Goal: Task Accomplishment & Management: Manage account settings

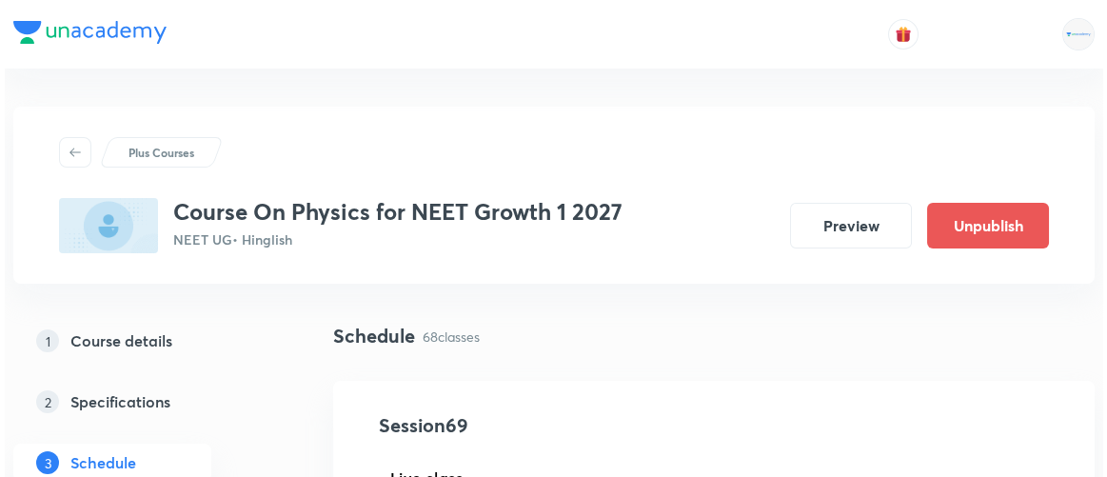
scroll to position [11037, 0]
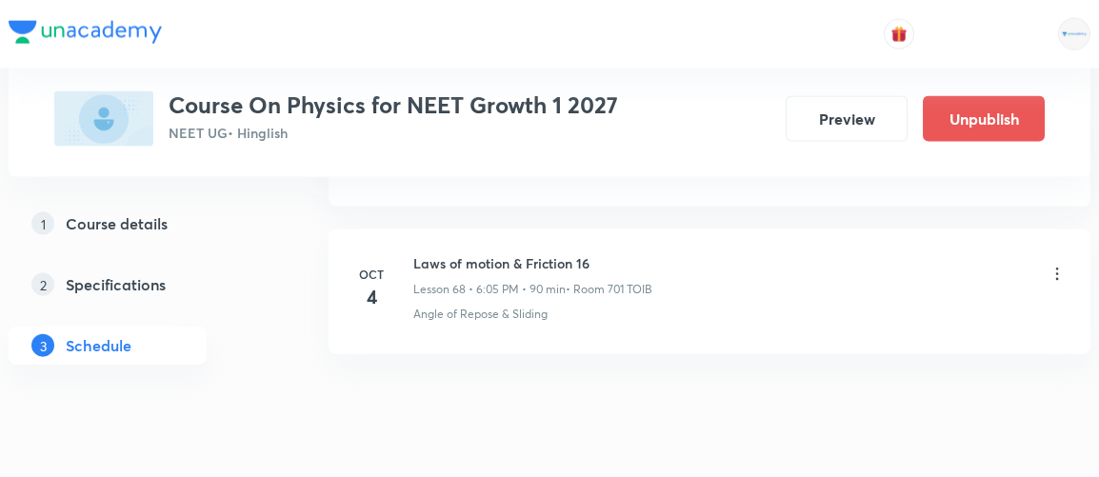
click at [1055, 265] on icon at bounding box center [1056, 274] width 19 height 19
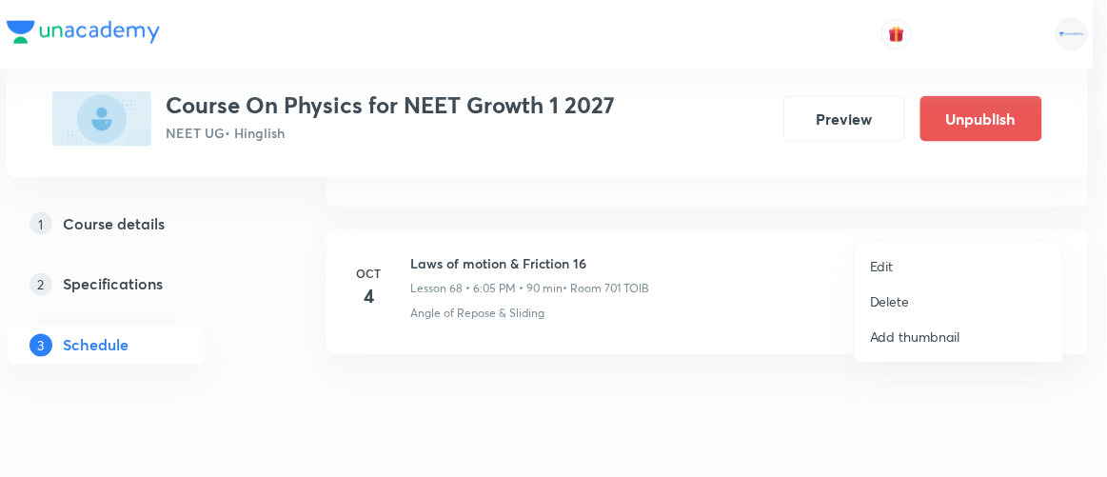
click at [884, 264] on p "Edit" at bounding box center [882, 266] width 24 height 20
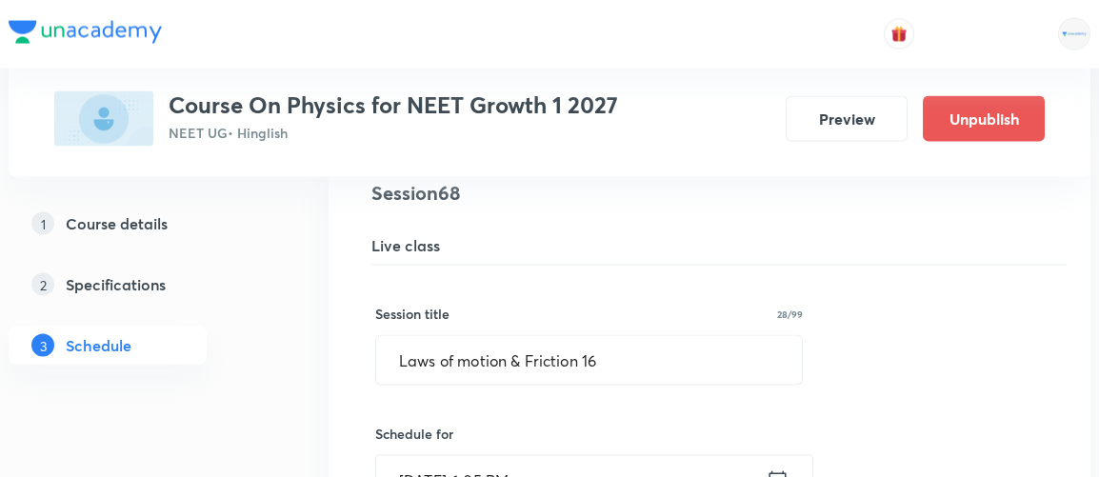
scroll to position [10129, 0]
click at [773, 468] on icon at bounding box center [777, 481] width 24 height 27
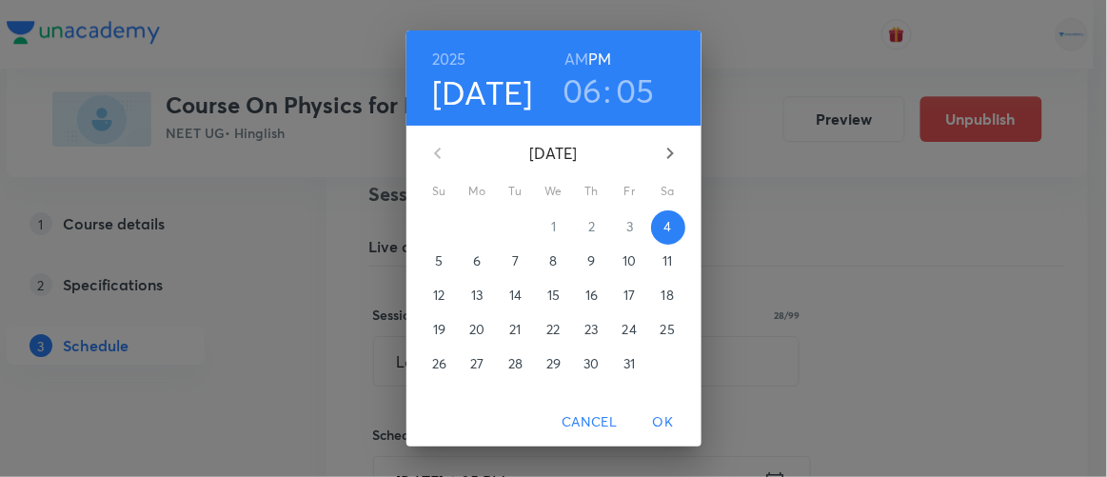
click at [584, 95] on h3 "06" at bounding box center [583, 90] width 40 height 40
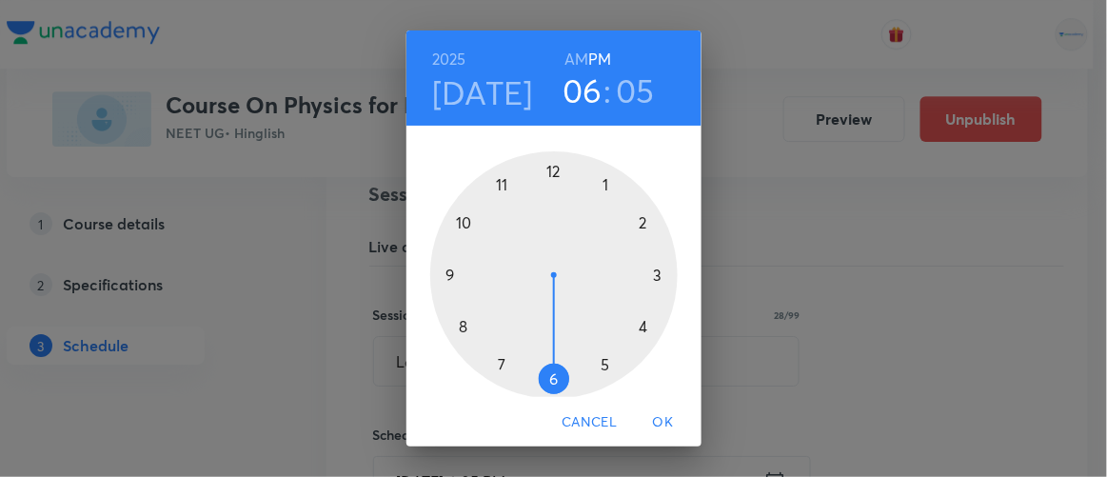
click at [598, 366] on div at bounding box center [554, 275] width 248 height 248
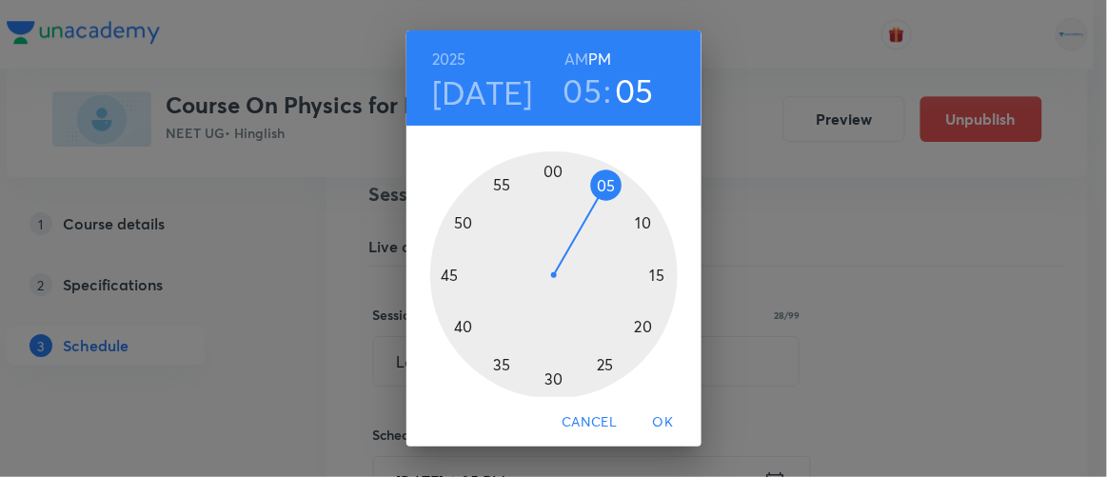
click at [491, 365] on div at bounding box center [554, 275] width 248 height 248
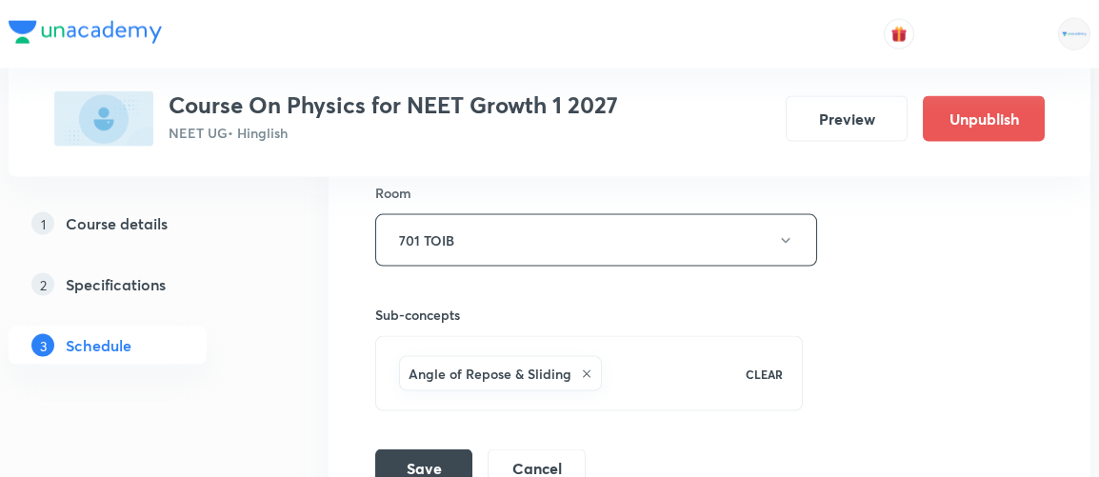
scroll to position [10738, 0]
click at [423, 446] on button "Save" at bounding box center [423, 465] width 97 height 38
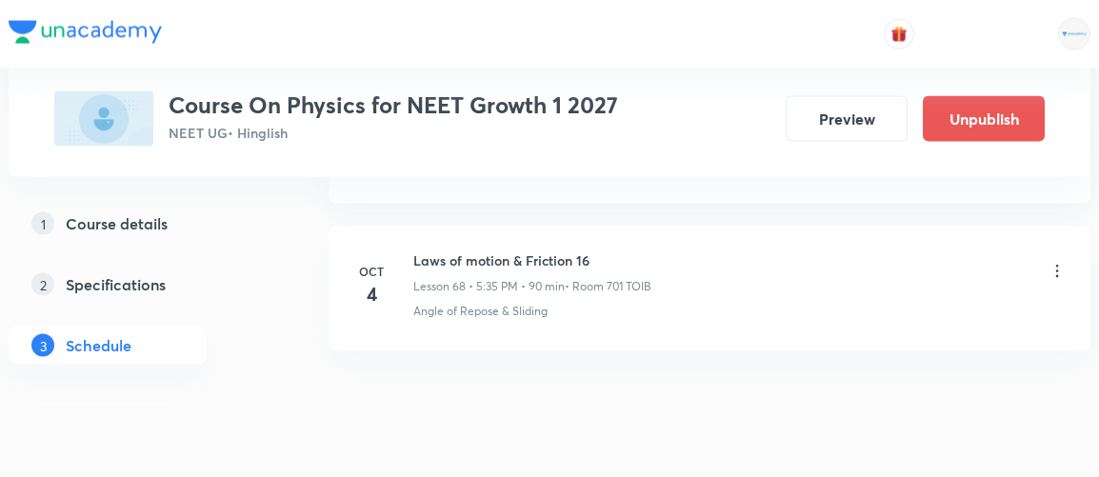
click at [1057, 262] on icon at bounding box center [1056, 271] width 19 height 19
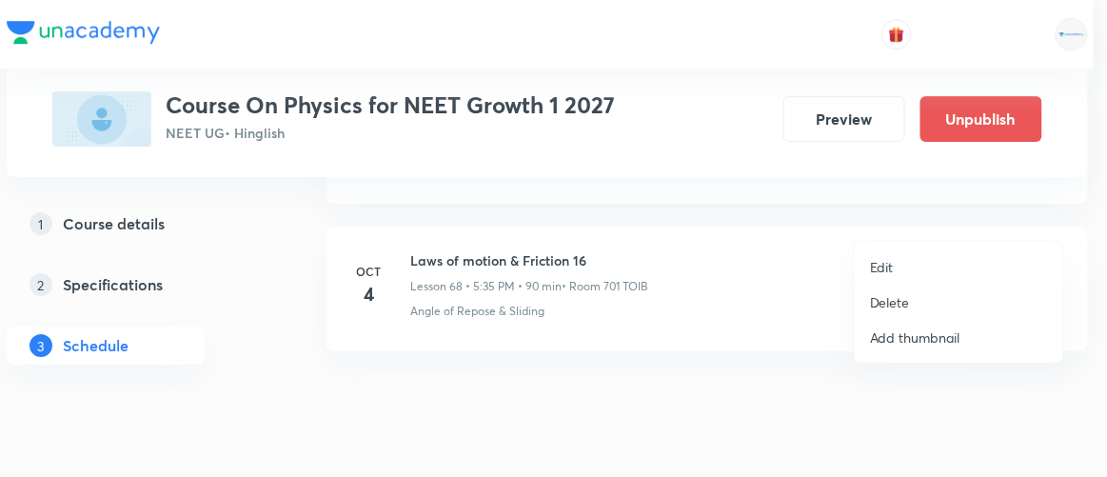
click at [889, 263] on p "Edit" at bounding box center [882, 267] width 24 height 20
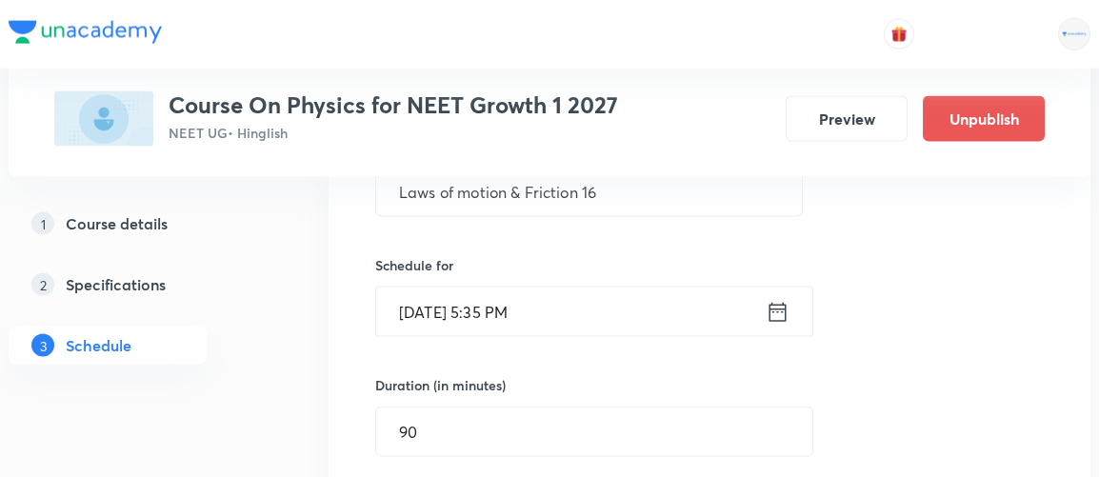
scroll to position [10301, 0]
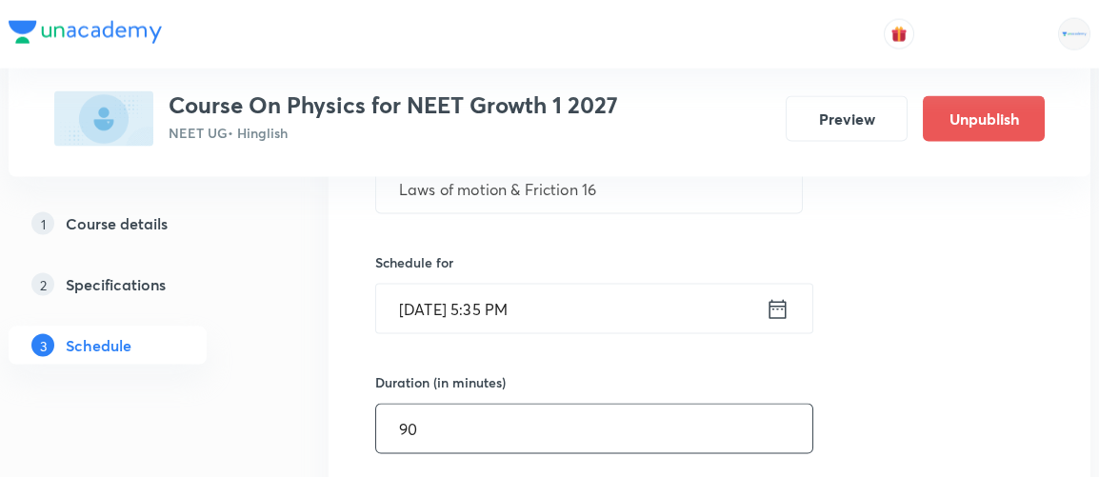
click at [416, 405] on input "90" at bounding box center [594, 429] width 436 height 49
type input "9"
type input "75"
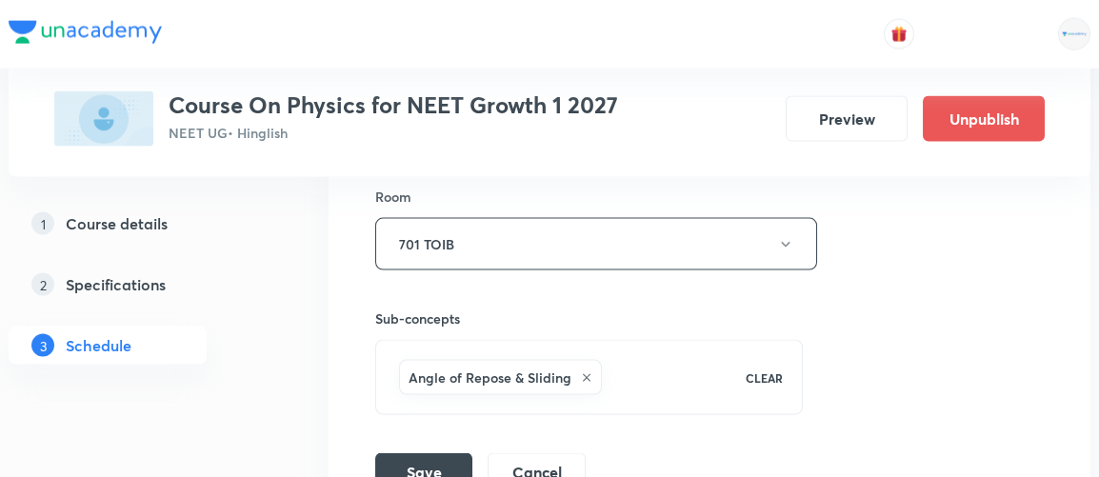
scroll to position [10747, 0]
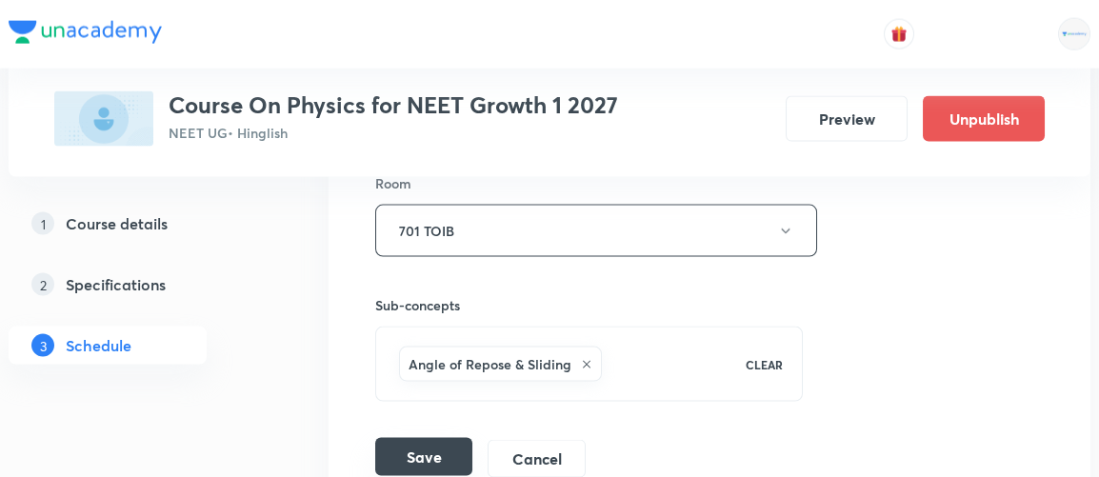
click at [419, 438] on button "Save" at bounding box center [423, 457] width 97 height 38
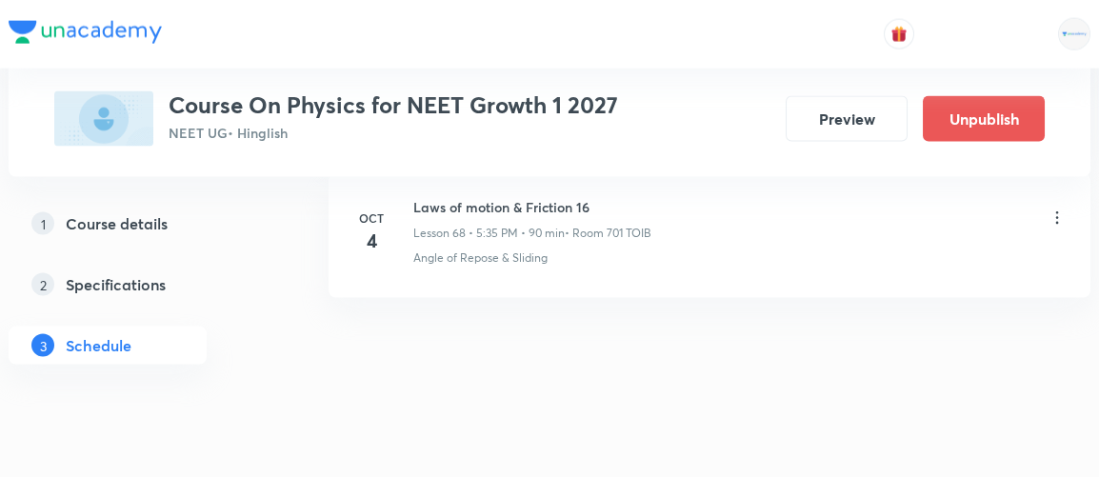
scroll to position [10165, 0]
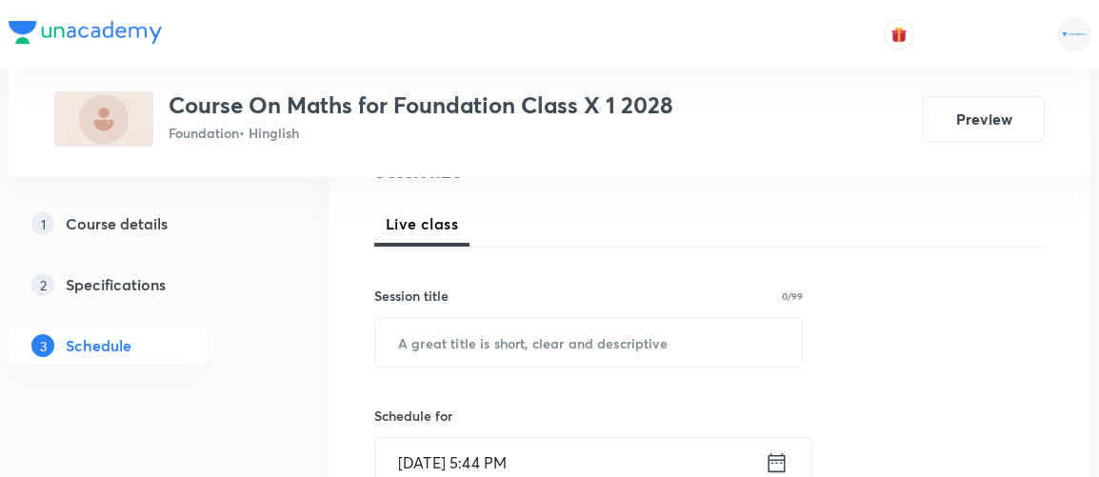
scroll to position [255, 0]
click at [496, 327] on input "text" at bounding box center [588, 341] width 426 height 49
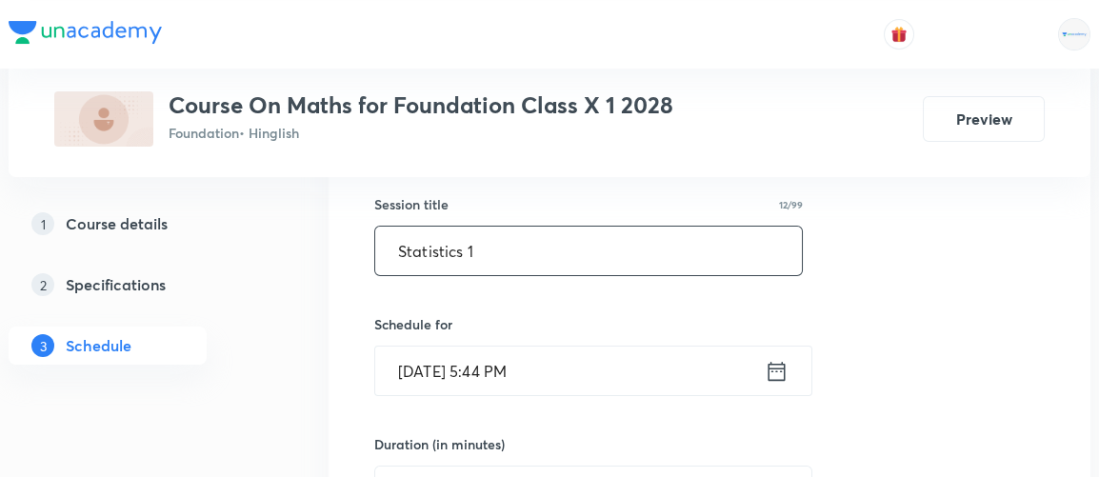
scroll to position [349, 0]
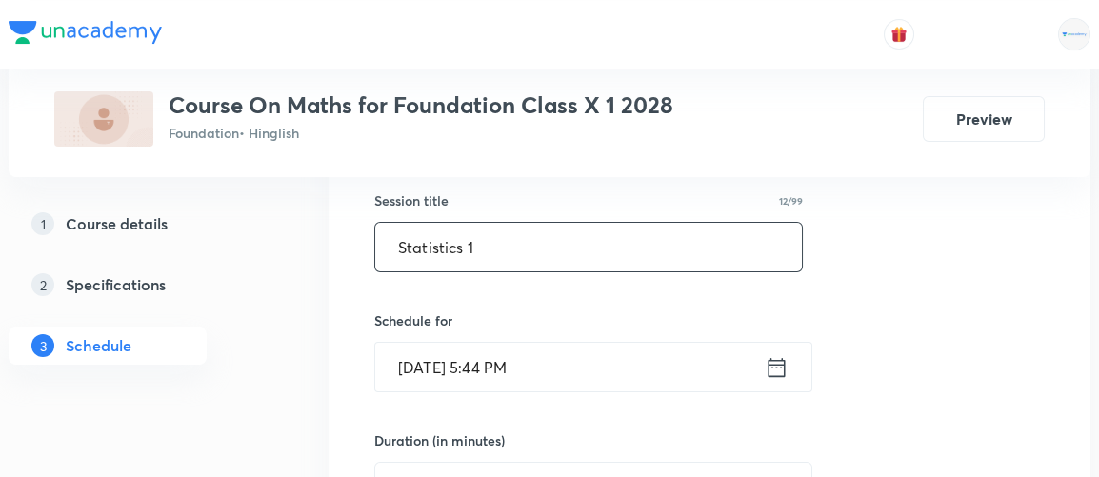
type input "Statistics 1"
click at [776, 367] on icon at bounding box center [776, 367] width 24 height 27
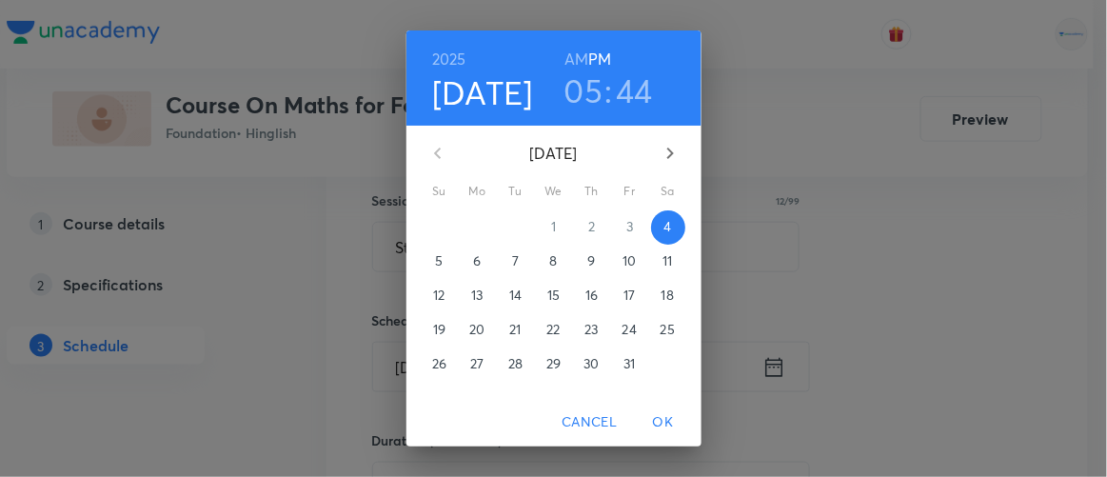
click at [583, 83] on h3 "05" at bounding box center [584, 90] width 39 height 40
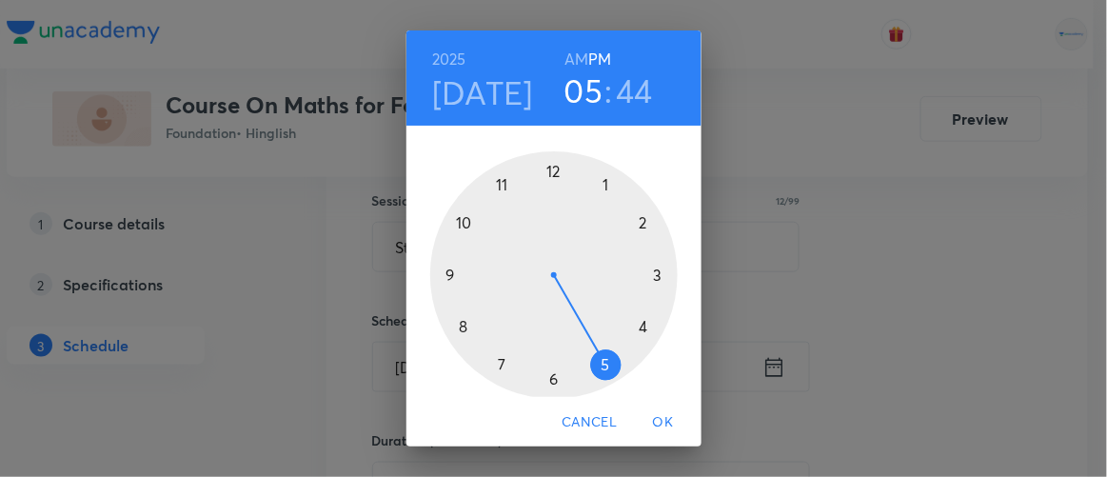
click at [439, 257] on div at bounding box center [554, 275] width 248 height 248
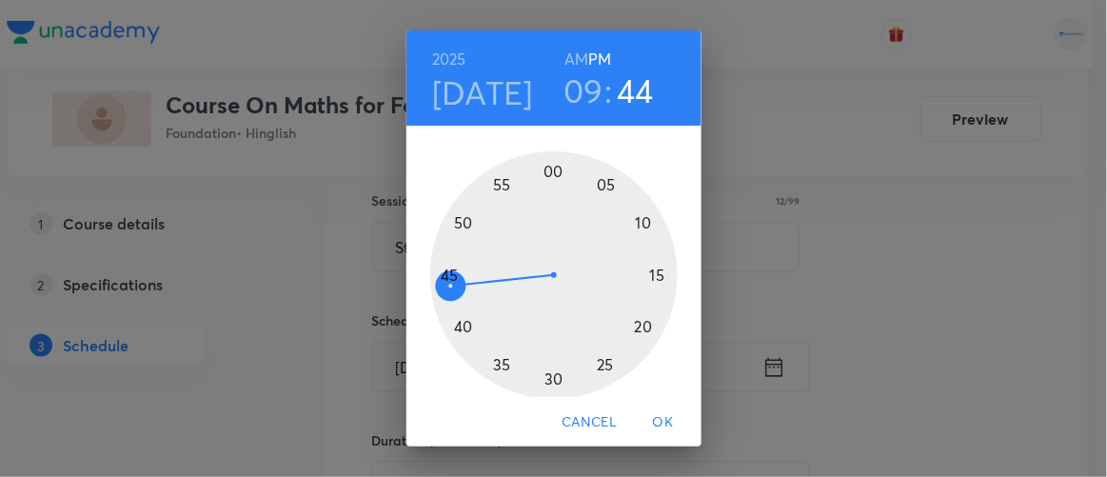
click at [444, 254] on div at bounding box center [554, 275] width 248 height 248
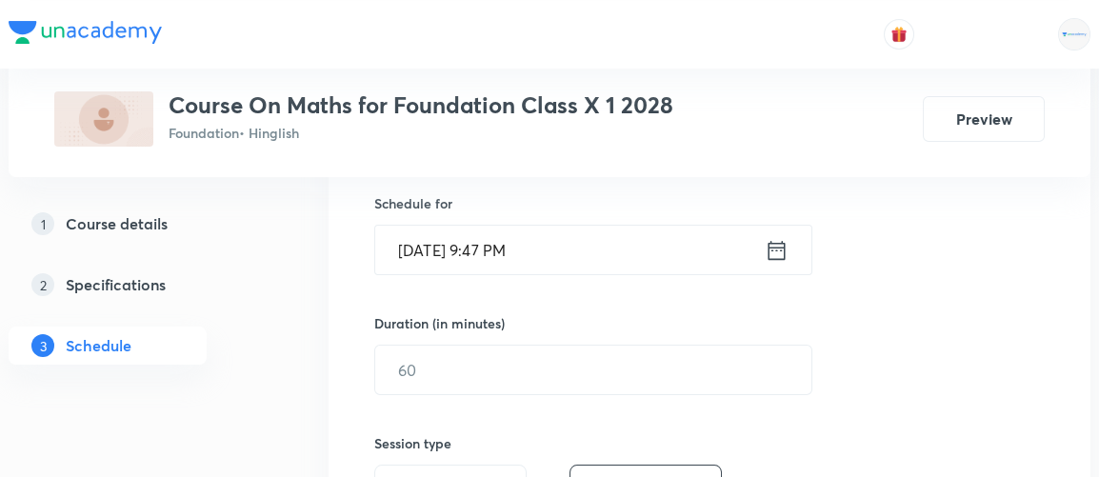
scroll to position [466, 0]
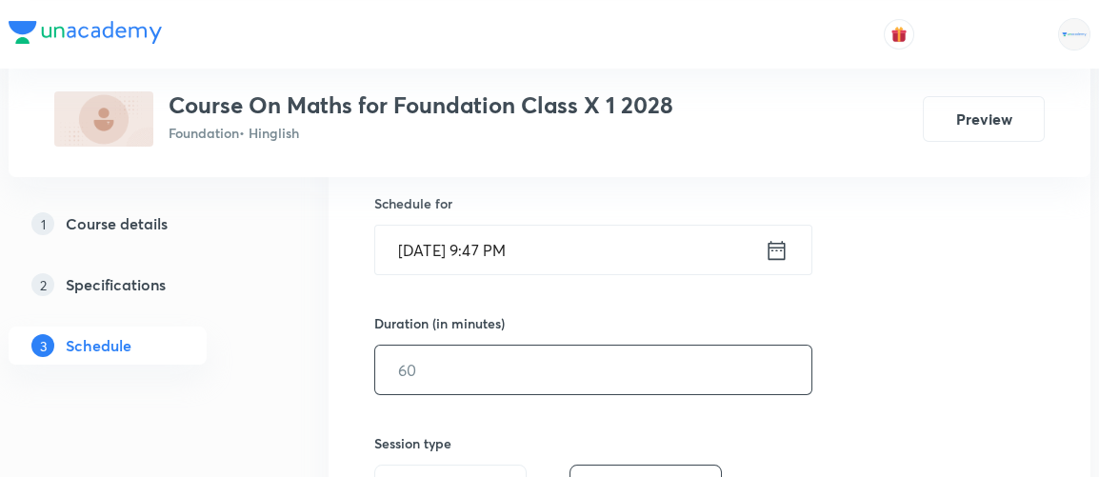
click at [454, 365] on input "text" at bounding box center [593, 370] width 436 height 49
type input "90"
click at [856, 300] on div "Session 26 Live class Session title 12/99 Statistics 1 ​ Schedule for Oct 4, 20…" at bounding box center [709, 392] width 670 height 894
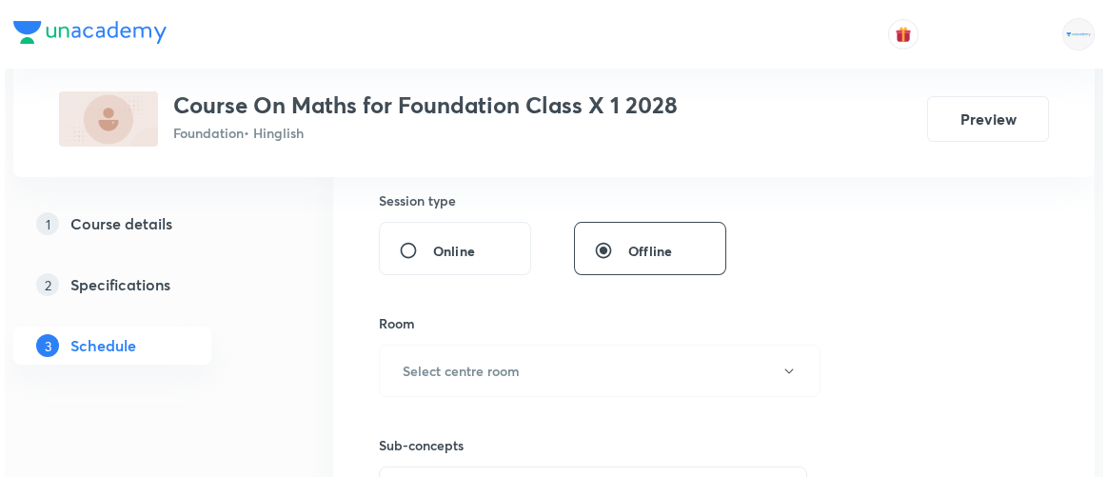
scroll to position [720, 0]
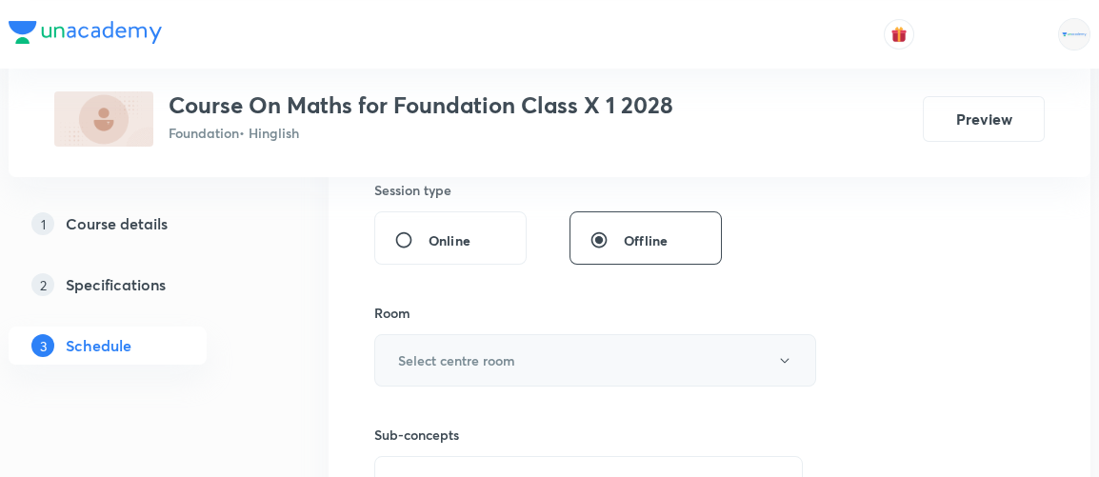
click at [446, 356] on h6 "Select centre room" at bounding box center [456, 360] width 117 height 20
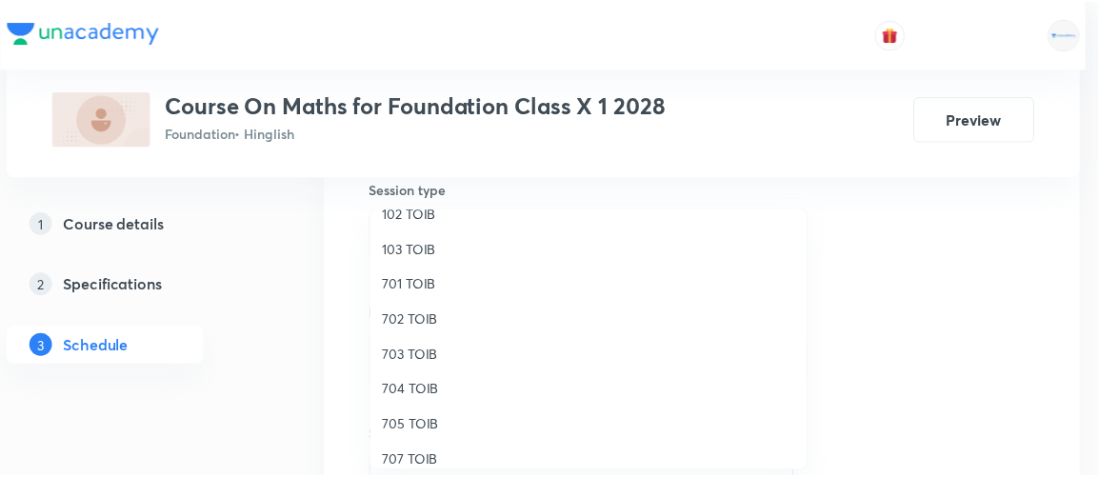
scroll to position [128, 0]
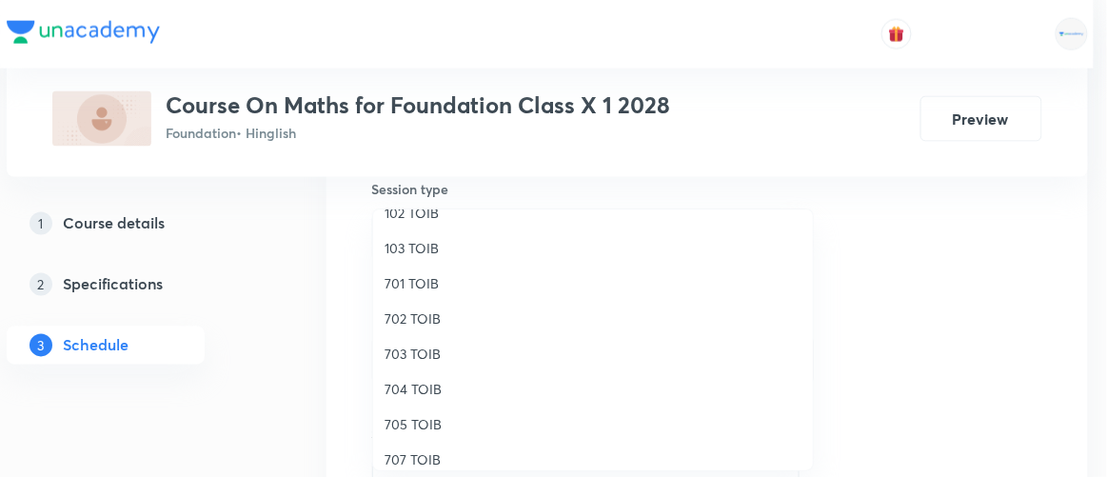
click at [408, 451] on span "707 TOIB" at bounding box center [593, 459] width 417 height 20
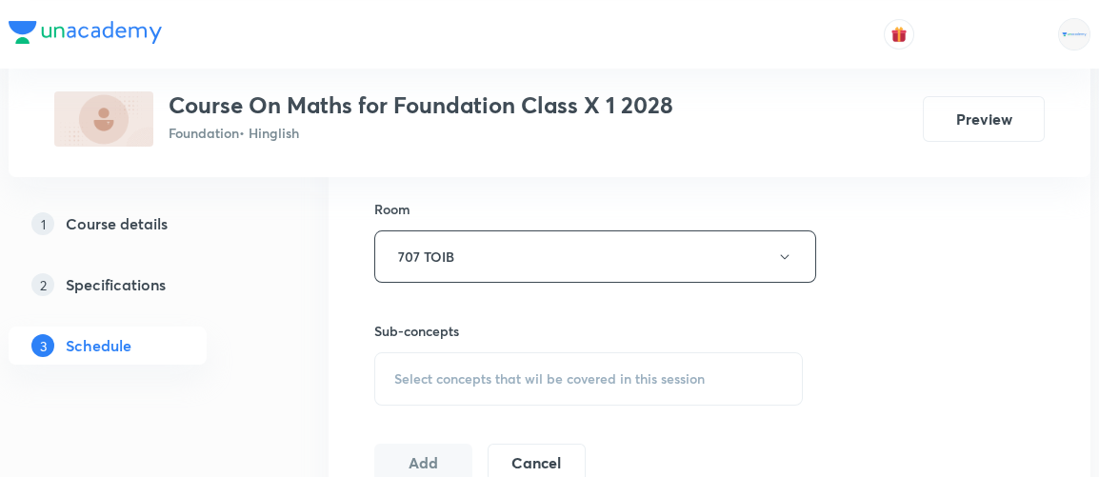
scroll to position [837, 0]
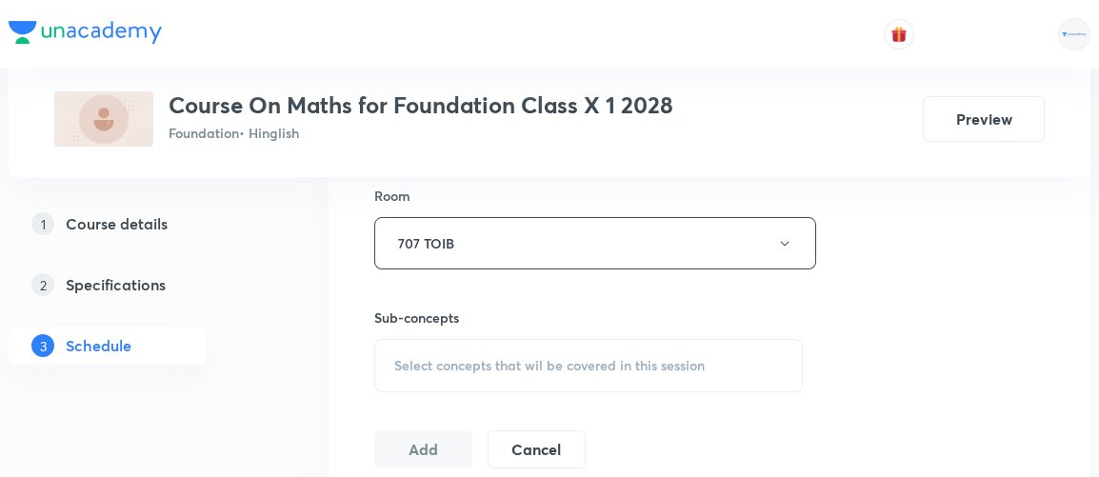
click at [558, 364] on span "Select concepts that wil be covered in this session" at bounding box center [549, 365] width 310 height 15
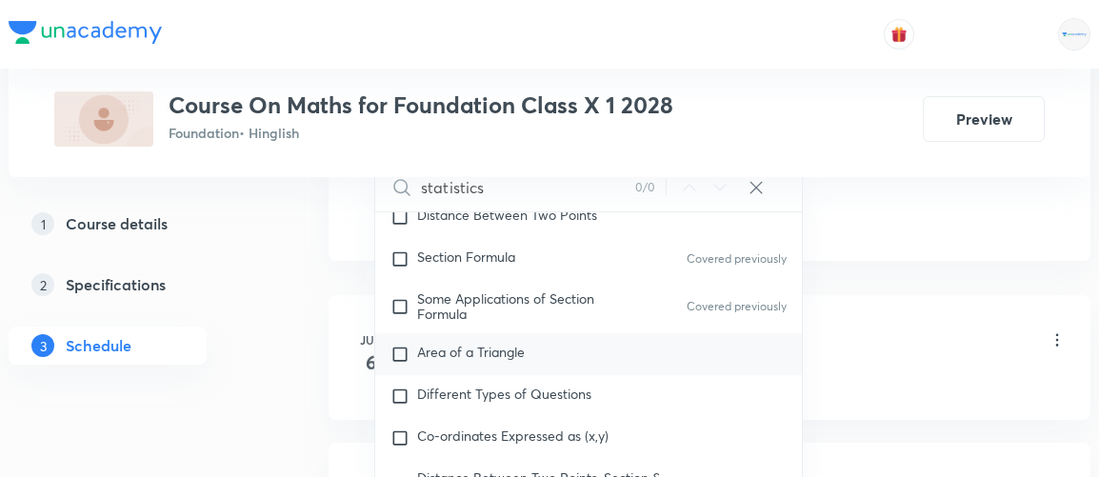
scroll to position [3545, 0]
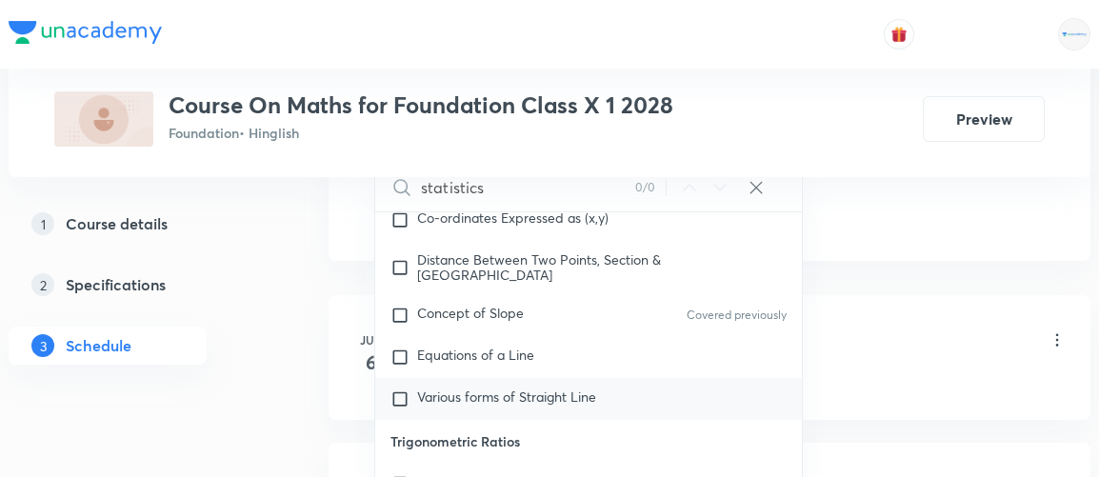
type input "statistics"
click at [493, 378] on div "Various forms of Straight Line" at bounding box center [588, 399] width 426 height 42
checkbox input "true"
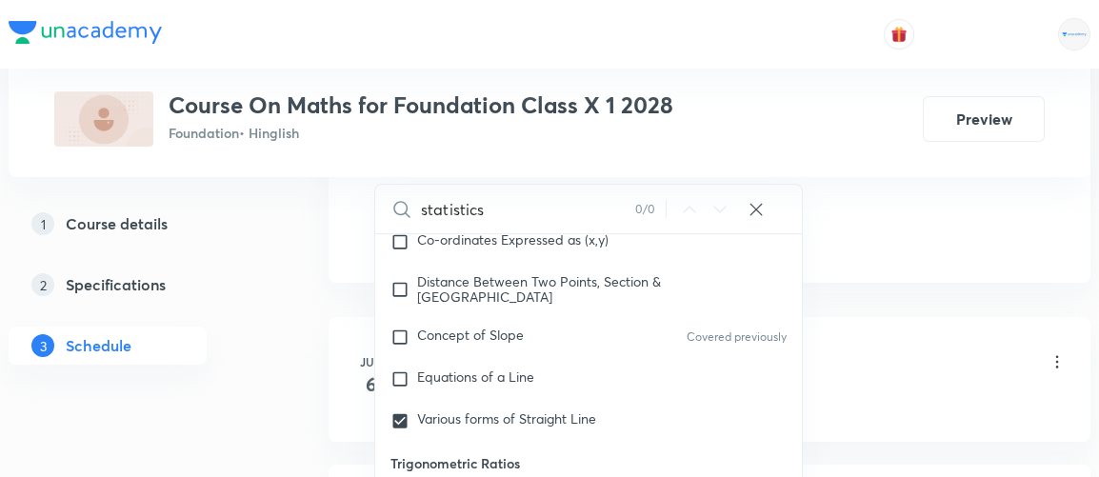
click at [189, 353] on div "3 Schedule" at bounding box center [108, 346] width 198 height 38
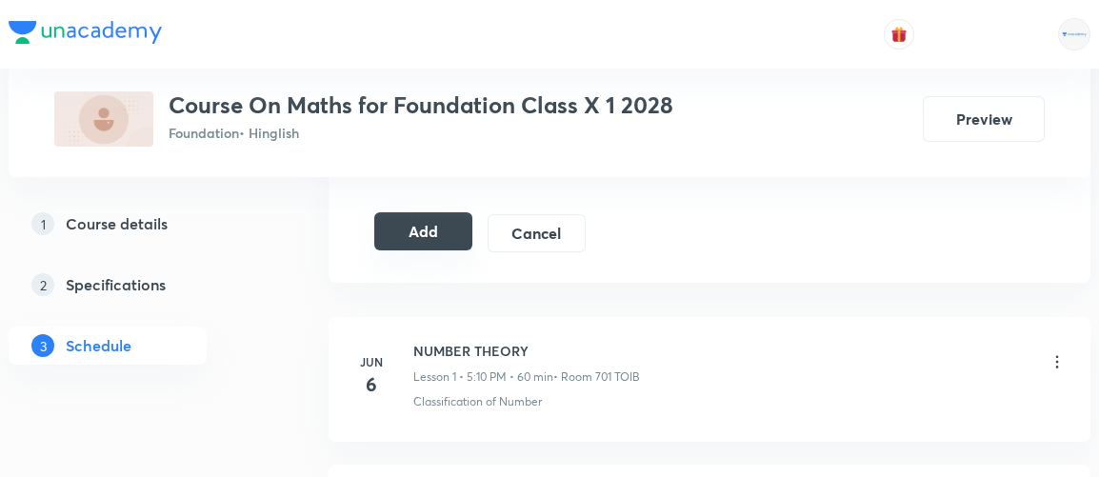
click at [423, 237] on button "Add" at bounding box center [423, 231] width 98 height 38
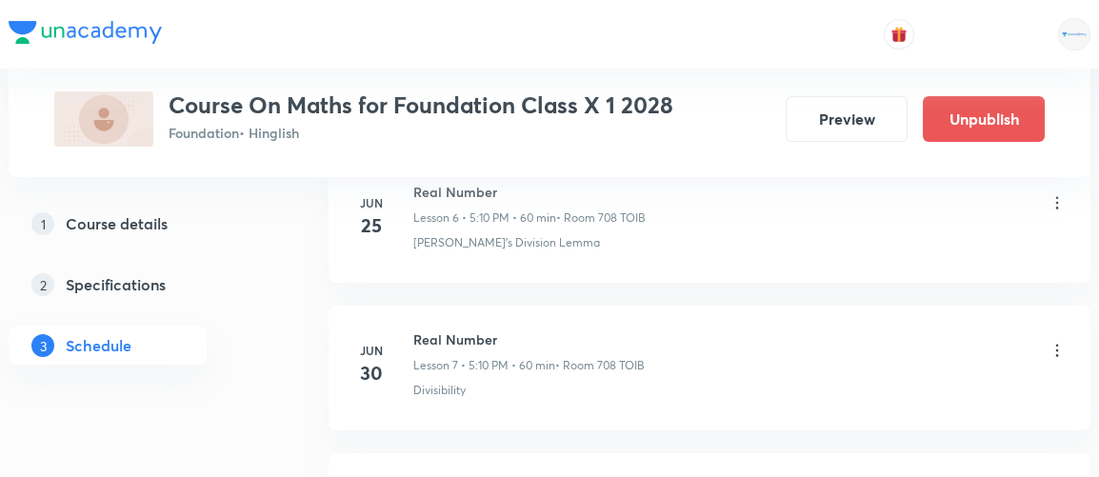
scroll to position [3992, 0]
